Goal: Task Accomplishment & Management: Manage account settings

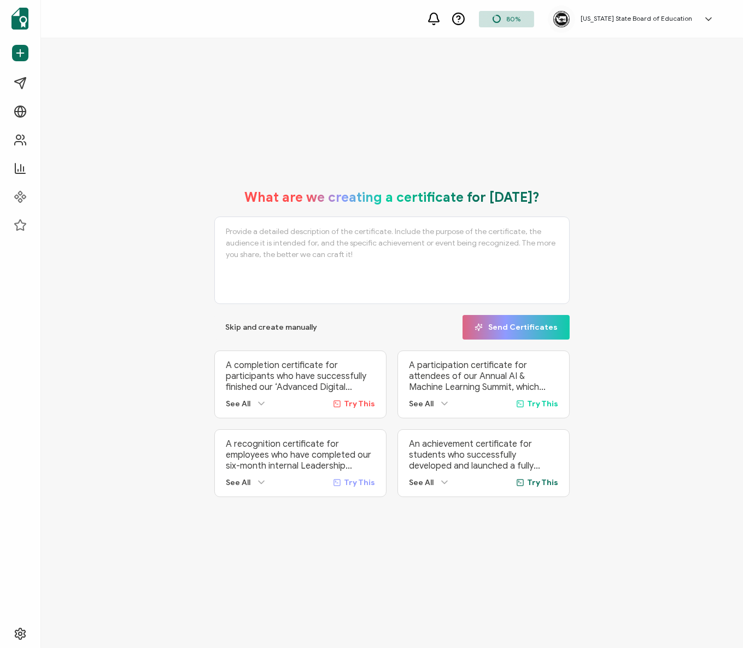
click at [705, 24] on div "[US_STATE] State Board of Education [EMAIL_ADDRESS][DOMAIN_NAME] ID: 57991152 […" at bounding box center [634, 18] width 172 height 27
click at [678, 104] on icon at bounding box center [680, 108] width 8 height 8
click at [638, 15] on h5 "[US_STATE] State Board of Education" at bounding box center [637, 19] width 112 height 8
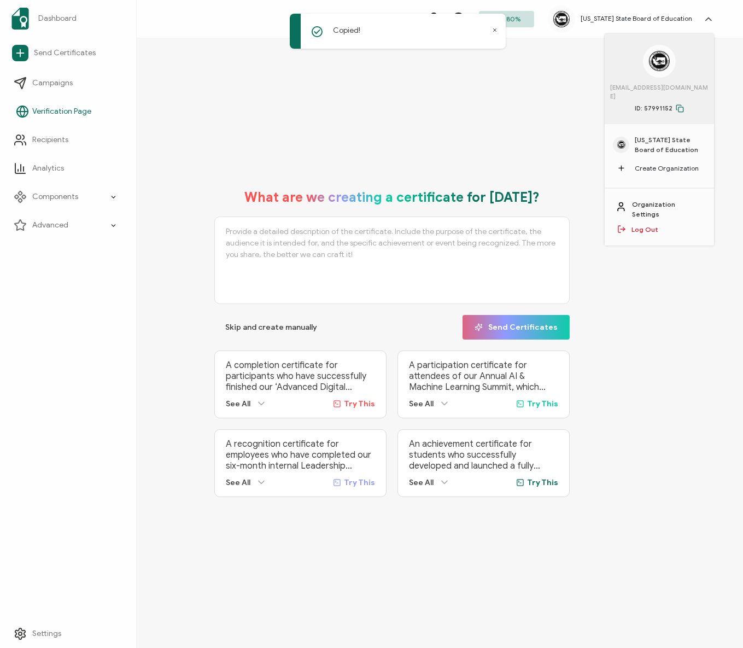
drag, startPoint x: 656, startPoint y: 191, endPoint x: 9, endPoint y: 100, distance: 653.3
click at [631, 189] on div "Organization Settings Log Out" at bounding box center [659, 217] width 109 height 57
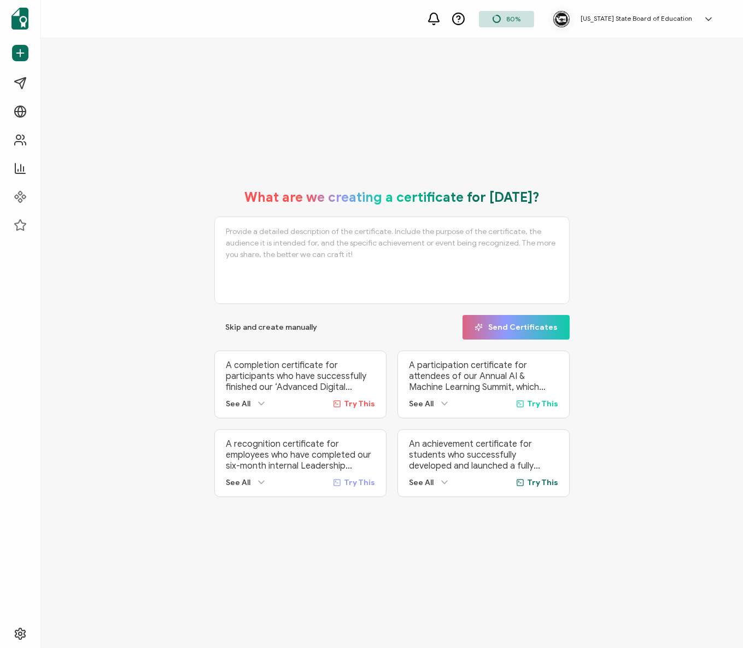
click at [632, 18] on h5 "[US_STATE] State Board of Education" at bounding box center [637, 19] width 112 height 8
click at [651, 135] on span "[US_STATE] State Board of Education" at bounding box center [670, 145] width 71 height 20
click at [625, 33] on div "80% [US_STATE] State Board of Education [EMAIL_ADDRESS][DOMAIN_NAME] ID: 579911…" at bounding box center [392, 19] width 702 height 38
click at [627, 21] on h5 "[US_STATE] State Board of Education" at bounding box center [637, 19] width 112 height 8
click at [646, 200] on link "Organization Settings" at bounding box center [667, 210] width 71 height 20
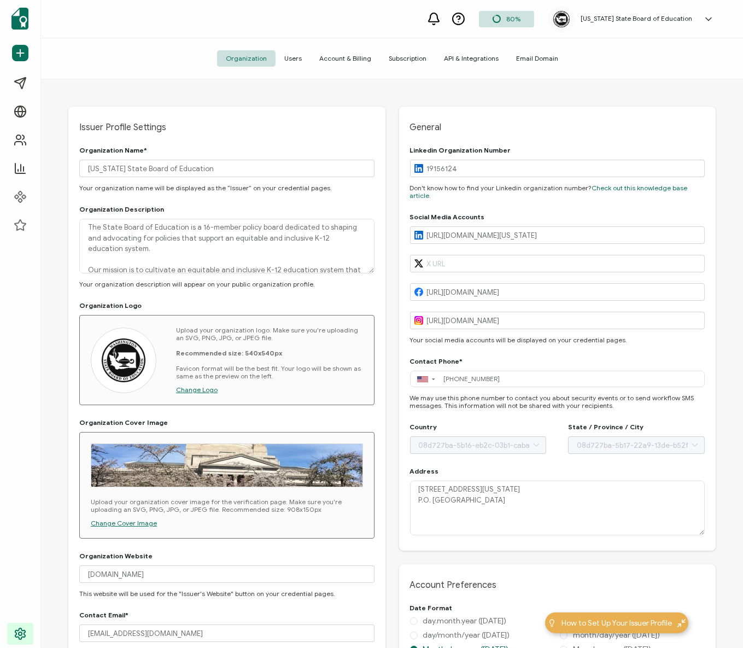
type input "[GEOGRAPHIC_DATA]"
type input "[US_STATE]"
click at [402, 56] on span "Subscription" at bounding box center [407, 58] width 55 height 16
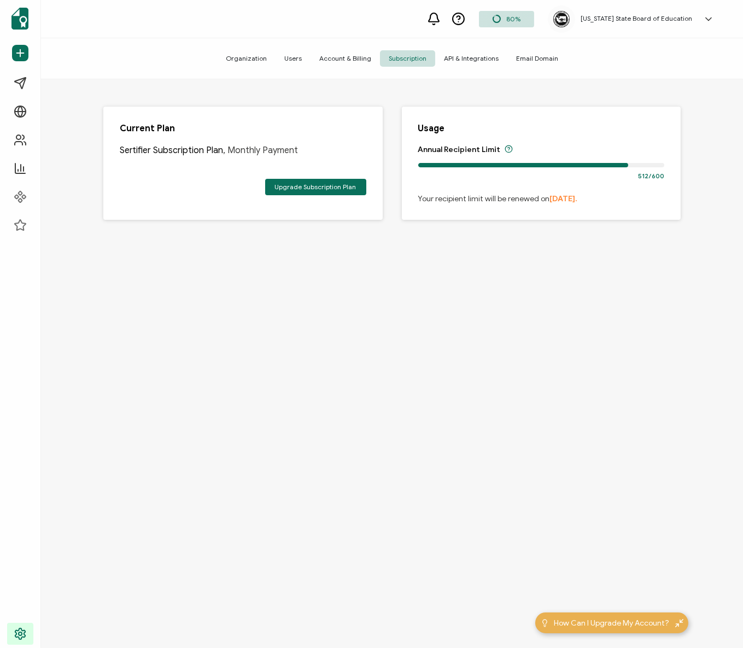
click at [346, 56] on span "Account & Billing" at bounding box center [345, 58] width 69 height 16
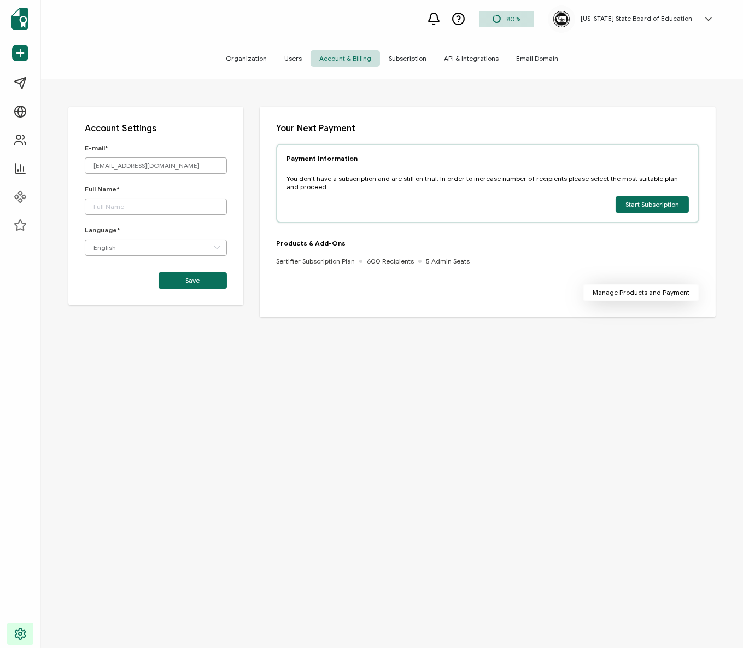
click at [640, 296] on button "Manage Products and Payment" at bounding box center [641, 292] width 116 height 16
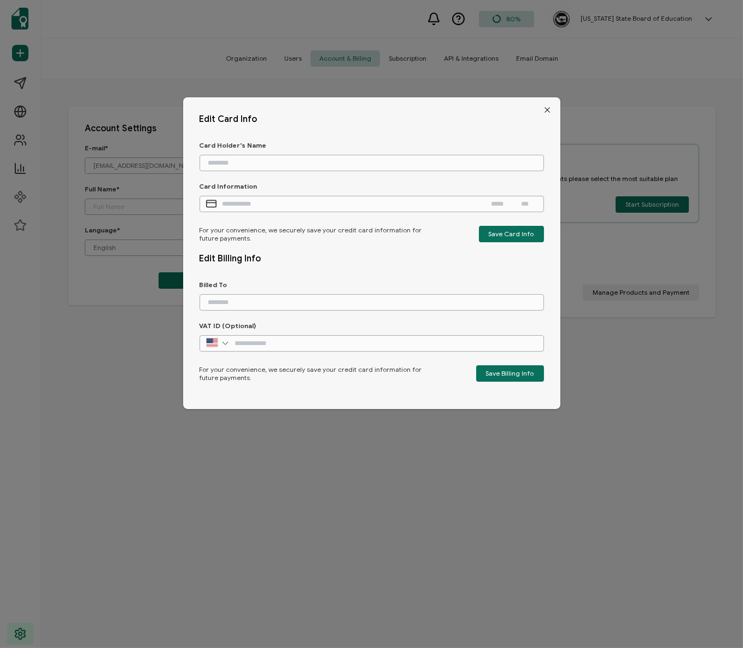
click at [537, 104] on button "Close" at bounding box center [547, 109] width 25 height 25
